Goal: Task Accomplishment & Management: Complete application form

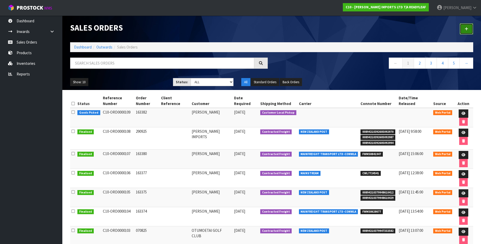
click at [468, 29] on link at bounding box center [465, 28] width 13 height 11
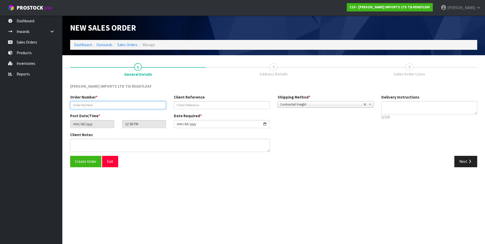
click at [85, 104] on input "text" at bounding box center [118, 105] width 96 height 8
click at [92, 104] on input "text" at bounding box center [118, 105] width 96 height 8
type input "163384"
click at [91, 164] on span "Create Order" at bounding box center [85, 161] width 21 height 5
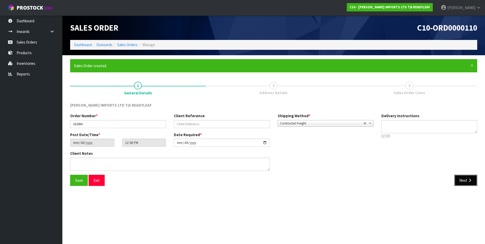
click at [461, 180] on button "Next" at bounding box center [465, 180] width 23 height 11
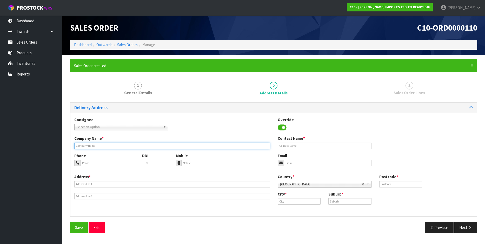
click at [91, 146] on input "text" at bounding box center [171, 146] width 195 height 6
type input "[PERSON_NAME]"
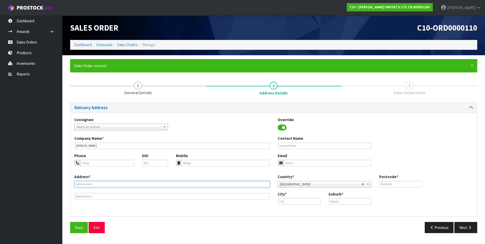
click at [92, 186] on input "text" at bounding box center [171, 184] width 195 height 6
type input "[STREET_ADDRESS]"
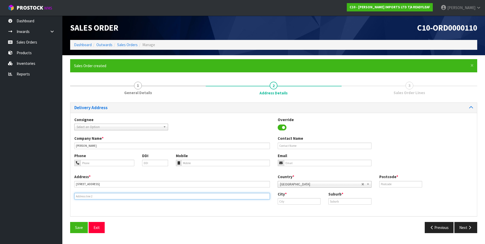
click at [93, 194] on input "text" at bounding box center [171, 196] width 195 height 6
click at [87, 199] on input "RAGLANB 3225" at bounding box center [171, 196] width 195 height 6
type input "RAGLAN 3225"
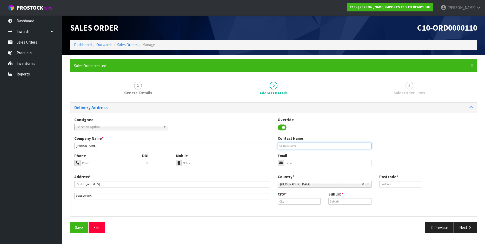
click at [305, 144] on input "text" at bounding box center [324, 146] width 94 height 6
type input "[PERSON_NAME]"
click at [293, 163] on input "email" at bounding box center [327, 163] width 87 height 6
click at [309, 163] on input "cjw100@xtra.co.n" at bounding box center [327, 163] width 87 height 6
type input "[EMAIL_ADDRESS][DOMAIN_NAME]"
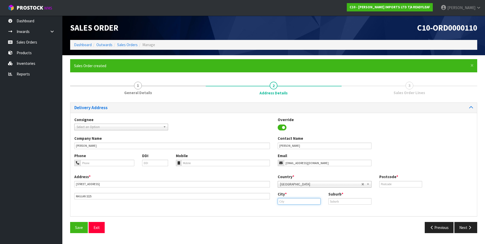
click at [295, 201] on input "text" at bounding box center [298, 201] width 43 height 6
click at [287, 209] on strong "Rag" at bounding box center [284, 210] width 7 height 5
type input "Raglan"
click at [382, 187] on input "text" at bounding box center [400, 184] width 43 height 6
type input "3225"
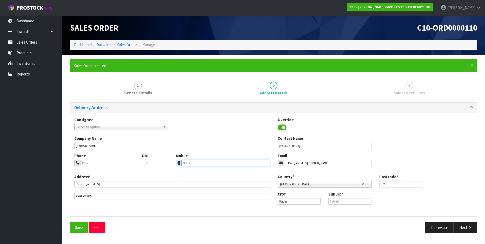
click at [197, 165] on input "tel" at bounding box center [225, 163] width 88 height 6
paste input "0211399952"
type input "0211399952"
click at [80, 227] on span "Save" at bounding box center [79, 227] width 8 height 5
click at [461, 228] on button "Next" at bounding box center [465, 227] width 23 height 11
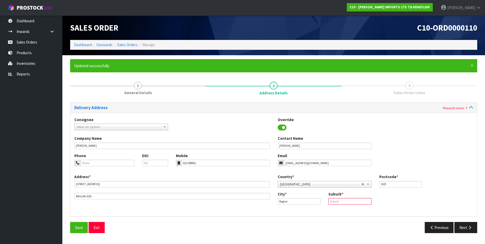
click at [333, 204] on input "text" at bounding box center [349, 201] width 43 height 6
type input "RAGLAN"
click at [462, 228] on button "Next" at bounding box center [465, 227] width 23 height 11
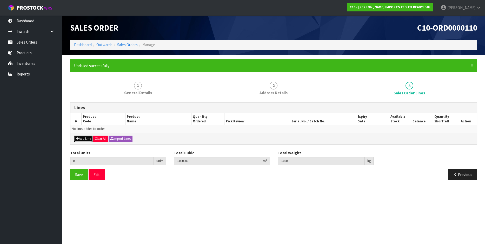
click at [87, 137] on button "Add Line" at bounding box center [83, 139] width 18 height 6
type input "0"
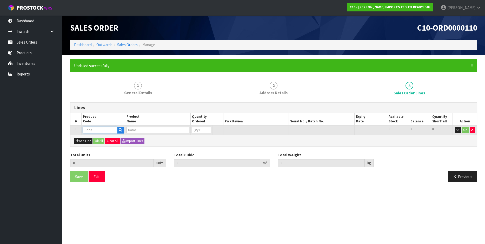
click at [95, 131] on input "text" at bounding box center [100, 130] width 35 height 6
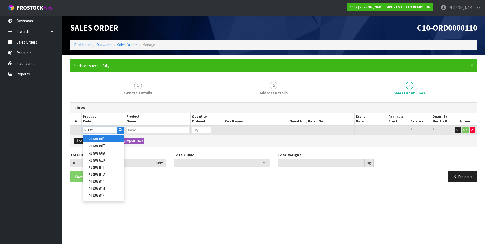
type input "RLGW 612"
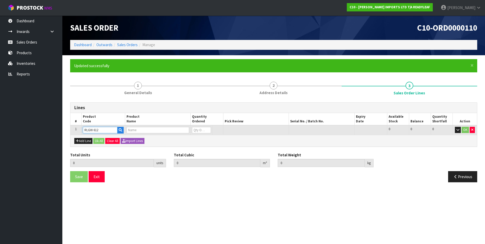
type input "0.000000"
type input "0.000"
type input "POTPOURRI 1M X 1M PANEL"
type input "0"
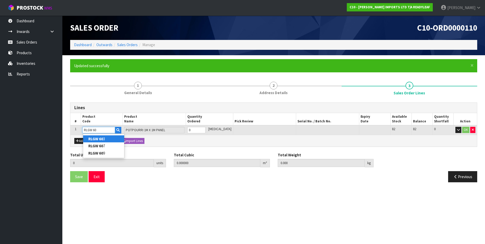
type input "RLGW 607"
type input "PRAIRIE"
type input "RLGW 607"
click at [198, 129] on input "0" at bounding box center [196, 130] width 18 height 6
type input "0"
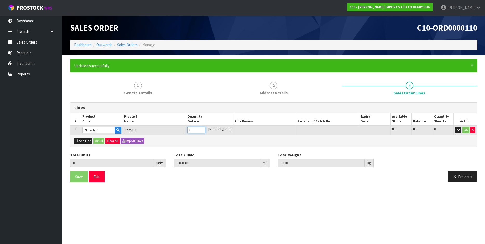
type input "0"
type input "2"
type input "0.0882"
type input "5"
type input "2"
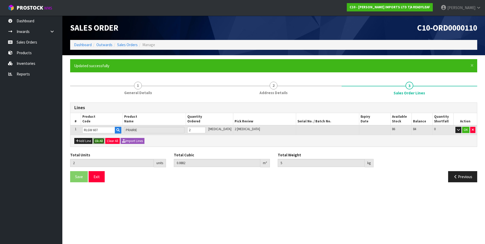
click at [100, 141] on button "Ok All" at bounding box center [98, 141] width 11 height 6
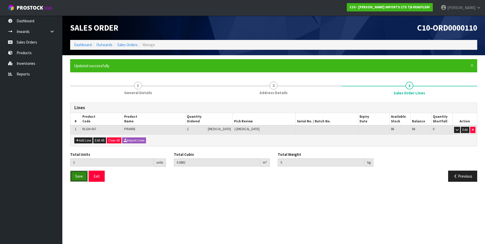
click at [78, 180] on button "Save" at bounding box center [79, 176] width 18 height 11
click at [95, 176] on button "Exit" at bounding box center [97, 176] width 16 height 11
